Goal: Information Seeking & Learning: Learn about a topic

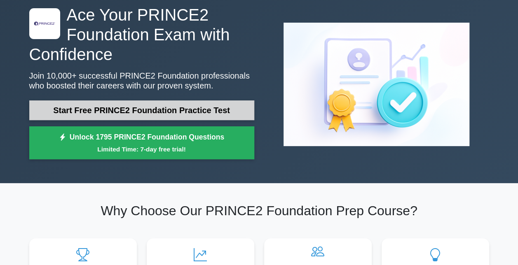
click at [207, 101] on link "Start Free PRINCE2 Foundation Practice Test" at bounding box center [141, 111] width 225 height 20
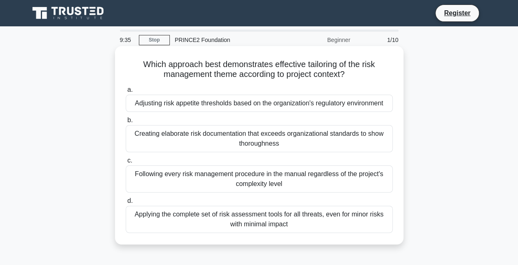
click at [276, 221] on div "Applying the complete set of risk assessment tools for all threats, even for mi…" at bounding box center [259, 219] width 267 height 27
click at [126, 204] on input "d. Applying the complete set of risk assessment tools for all threats, even for…" at bounding box center [126, 201] width 0 height 5
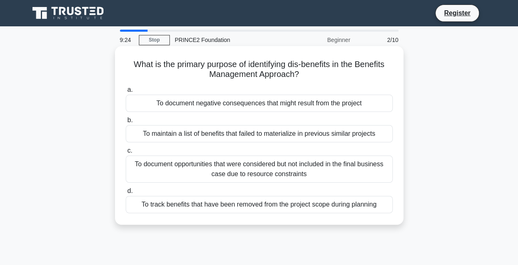
click at [254, 128] on div "To maintain a list of benefits that failed to materialize in previous similar p…" at bounding box center [259, 133] width 267 height 17
click at [126, 123] on input "b. To maintain a list of benefits that failed to materialize in previous simila…" at bounding box center [126, 120] width 0 height 5
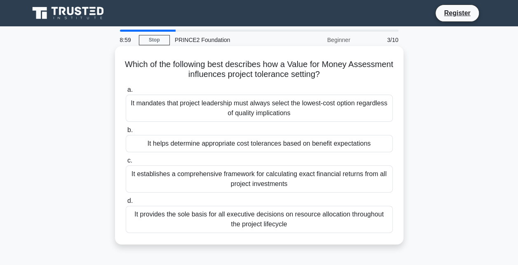
click at [263, 213] on div "It provides the sole basis for all executive decisions on resource allocation t…" at bounding box center [259, 219] width 267 height 27
click at [126, 204] on input "d. It provides the sole basis for all executive decisions on resource allocatio…" at bounding box center [126, 201] width 0 height 5
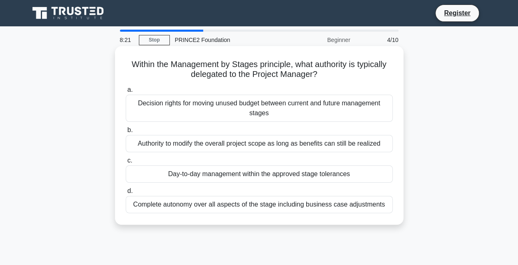
click at [278, 174] on div "Day-to-day management within the approved stage tolerances" at bounding box center [259, 174] width 267 height 17
click at [126, 164] on input "c. Day-to-day management within the approved stage tolerances" at bounding box center [126, 160] width 0 height 5
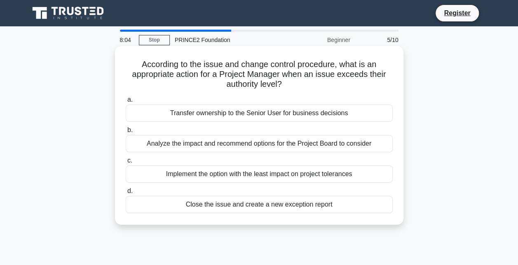
click at [271, 116] on div "Transfer ownership to the Senior User for business decisions" at bounding box center [259, 113] width 267 height 17
click at [126, 103] on input "a. Transfer ownership to the Senior User for business decisions" at bounding box center [126, 99] width 0 height 5
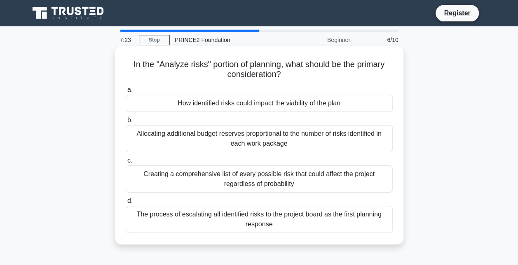
click at [319, 181] on div "Creating a comprehensive list of every possible risk that could affect the proj…" at bounding box center [259, 179] width 267 height 27
click at [126, 164] on input "c. Creating a comprehensive list of every possible risk that could affect the p…" at bounding box center [126, 160] width 0 height 5
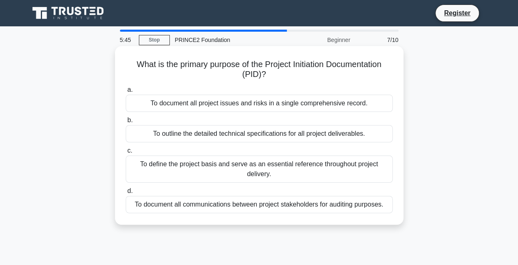
click at [319, 134] on div "To outline the detailed technical specifications for all project deliverables." at bounding box center [259, 133] width 267 height 17
click at [126, 123] on input "b. To outline the detailed technical specifications for all project deliverable…" at bounding box center [126, 120] width 0 height 5
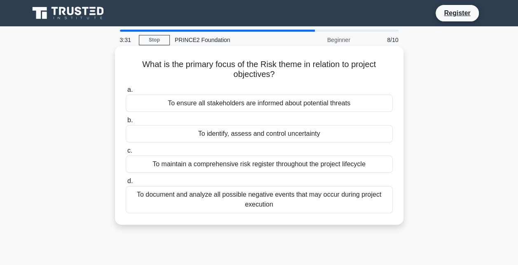
click at [322, 199] on div "To document and analyze all possible negative events that may occur during proj…" at bounding box center [259, 199] width 267 height 27
click at [126, 184] on input "d. To document and analyze all possible negative events that may occur during p…" at bounding box center [126, 181] width 0 height 5
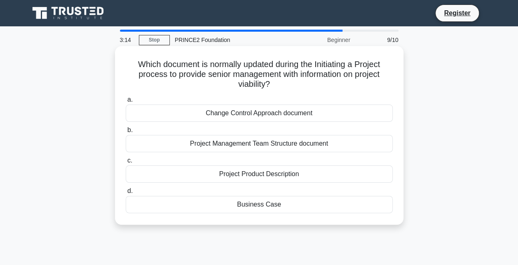
click at [309, 111] on div "Change Control Approach document" at bounding box center [259, 113] width 267 height 17
click at [126, 103] on input "a. Change Control Approach document" at bounding box center [126, 99] width 0 height 5
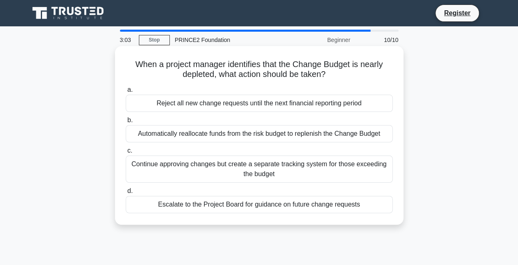
click at [302, 204] on div "Escalate to the Project Board for guidance on future change requests" at bounding box center [259, 204] width 267 height 17
click at [315, 208] on div "Escalate to the Project Board for guidance on future change requests" at bounding box center [259, 204] width 267 height 17
click at [126, 194] on input "d. Escalate to the Project Board for guidance on future change requests" at bounding box center [126, 191] width 0 height 5
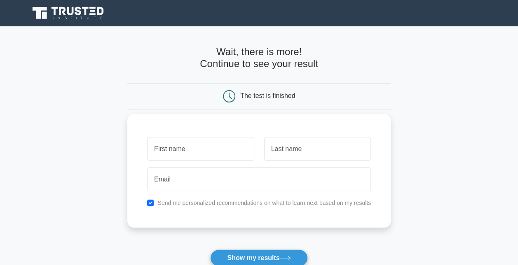
click at [226, 146] on input "text" at bounding box center [200, 149] width 107 height 24
type input "Kieran"
click at [329, 152] on input "text" at bounding box center [317, 149] width 107 height 24
type input "Power"
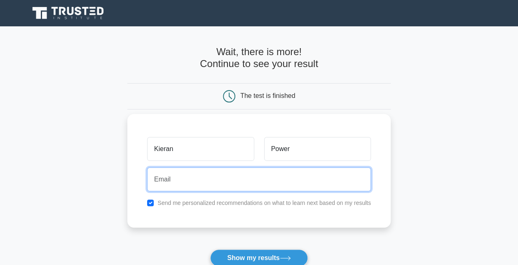
click at [256, 185] on input "email" at bounding box center [259, 180] width 224 height 24
type input "kieran.power1994@hotmail.com"
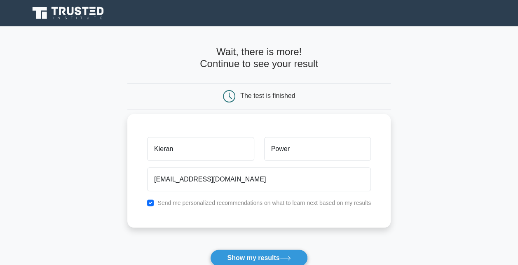
click at [148, 198] on div "Send me personalized recommendations on what to learn next based on my results" at bounding box center [259, 203] width 234 height 10
click at [153, 200] on input "checkbox" at bounding box center [150, 203] width 7 height 7
checkbox input "false"
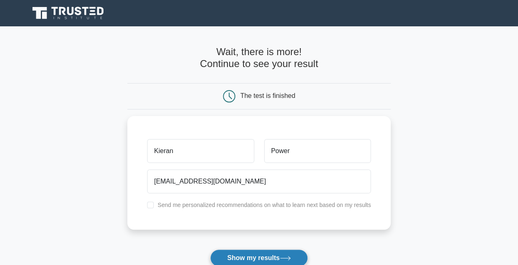
click at [274, 256] on button "Show my results" at bounding box center [258, 258] width 97 height 17
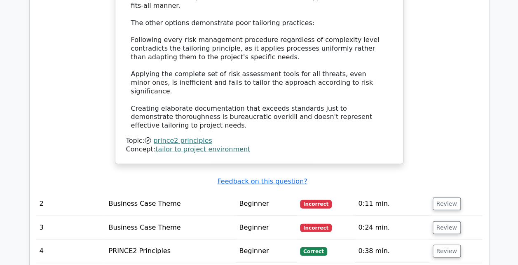
scroll to position [1031, 0]
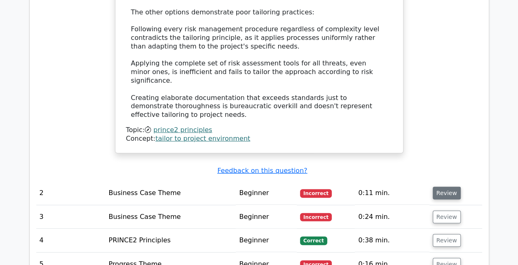
click at [447, 187] on button "Review" at bounding box center [447, 193] width 28 height 13
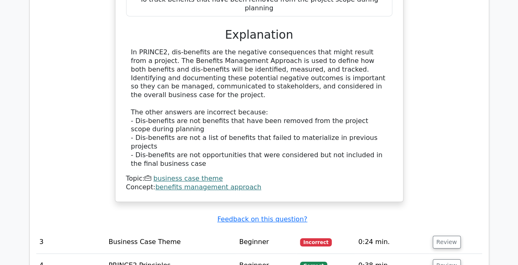
scroll to position [1402, 0]
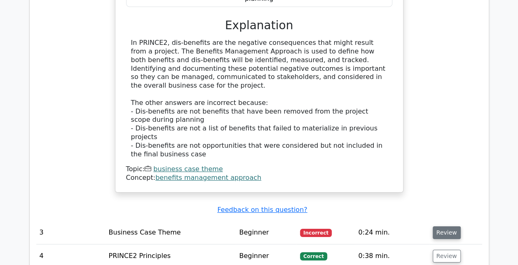
click at [448, 227] on button "Review" at bounding box center [447, 233] width 28 height 13
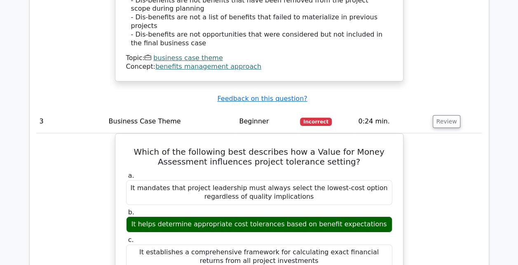
scroll to position [1525, 0]
